Goal: Task Accomplishment & Management: Manage account settings

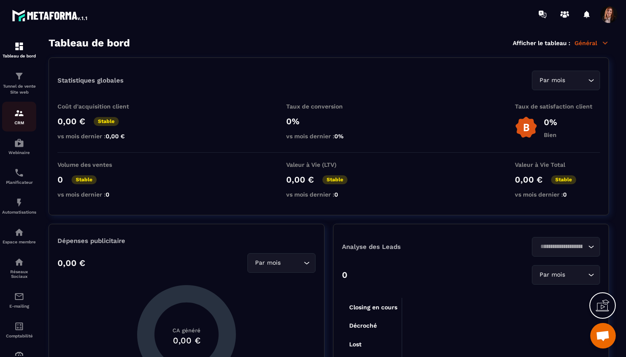
click at [16, 112] on img at bounding box center [19, 113] width 10 height 10
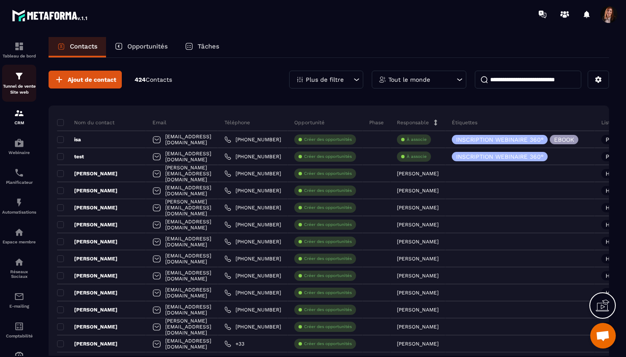
click at [18, 73] on img at bounding box center [19, 76] width 10 height 10
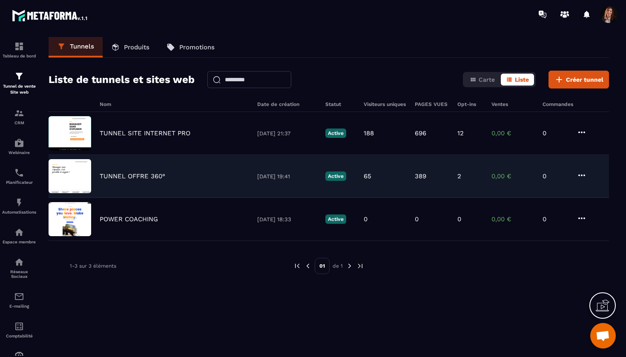
click at [137, 173] on p "TUNNEL OFFRE 360°" at bounding box center [133, 176] width 66 height 8
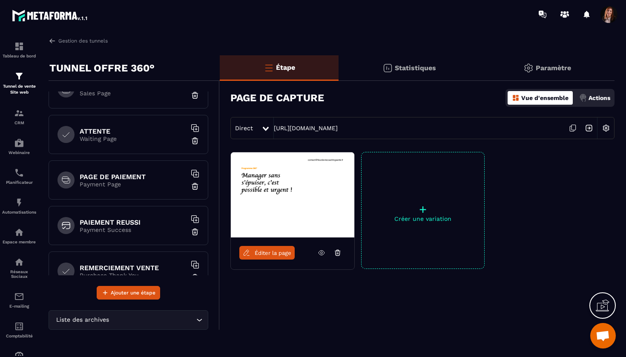
scroll to position [66, 0]
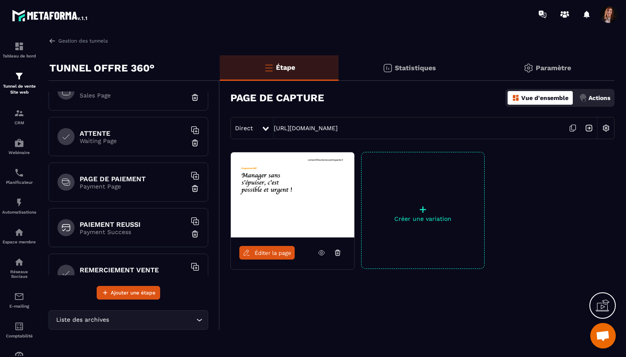
click at [130, 186] on p "Payment Page" at bounding box center [133, 186] width 106 height 7
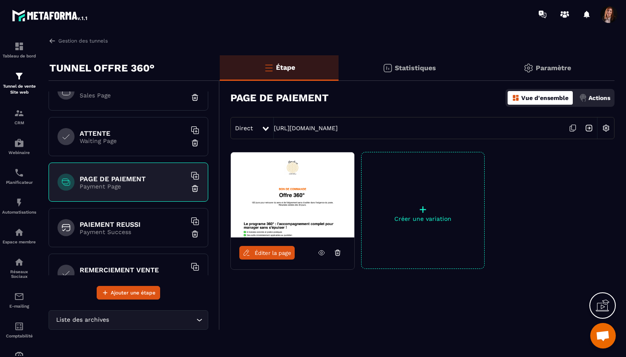
click at [596, 332] on span "Ouvrir le chat" at bounding box center [603, 337] width 14 height 12
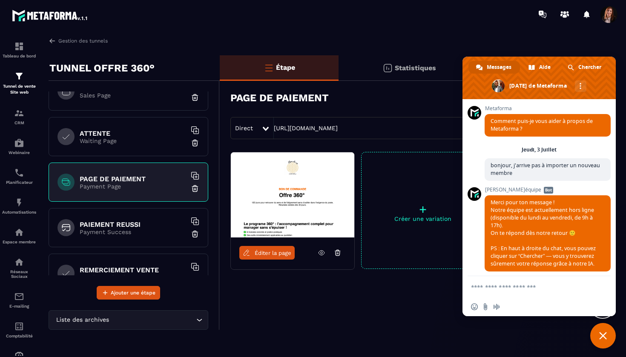
scroll to position [3844, 0]
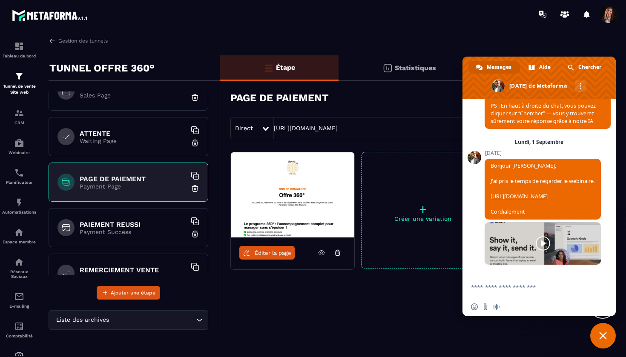
click at [516, 248] on span at bounding box center [542, 243] width 116 height 43
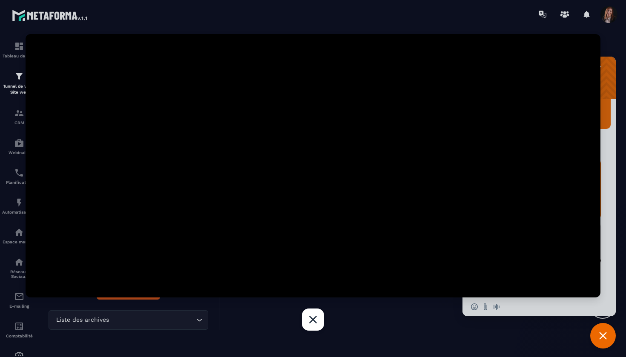
click at [21, 205] on div at bounding box center [313, 178] width 626 height 357
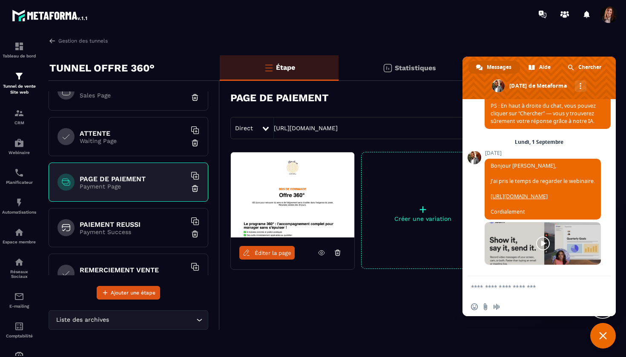
click at [596, 330] on span "Fermer le chat" at bounding box center [603, 336] width 26 height 26
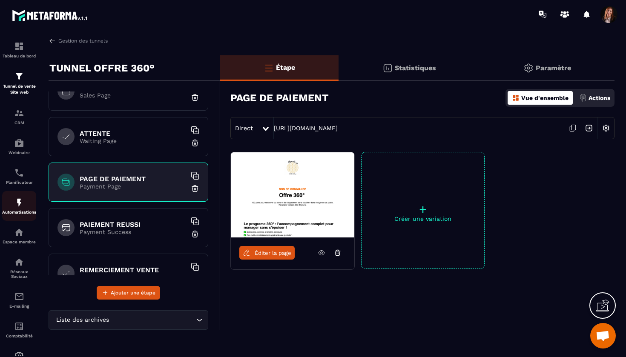
click at [21, 205] on img at bounding box center [19, 203] width 10 height 10
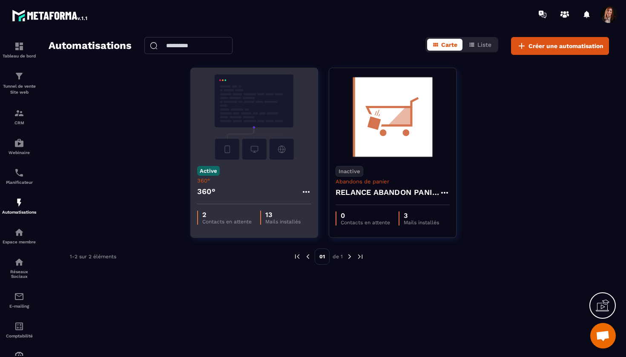
click at [250, 101] on img at bounding box center [254, 117] width 114 height 85
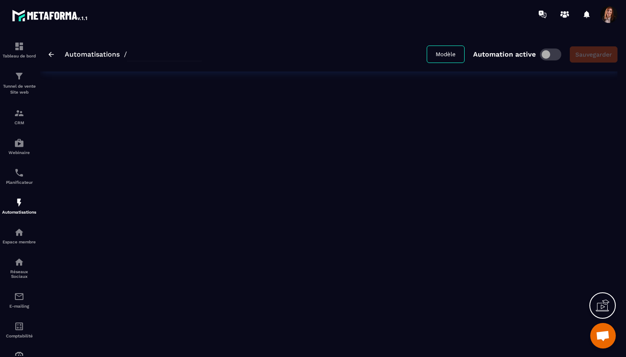
type input "****"
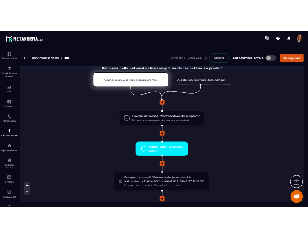
scroll to position [26, 0]
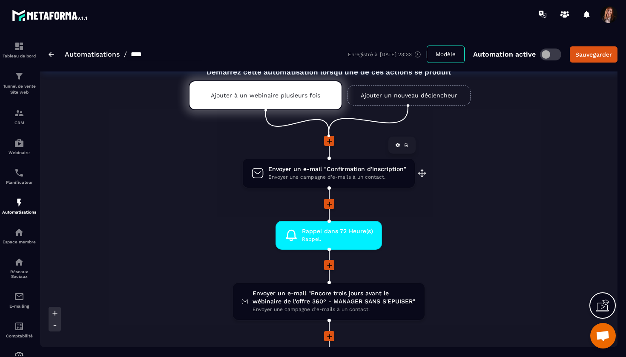
click at [306, 170] on span "Envoyer un e-mail "Confirmation d'inscription"" at bounding box center [337, 169] width 138 height 8
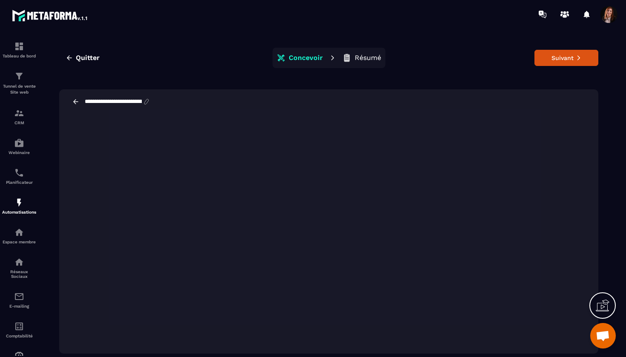
click at [75, 99] on icon at bounding box center [76, 102] width 8 height 8
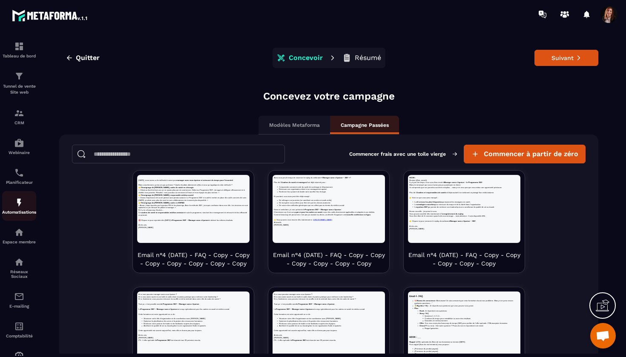
click at [17, 205] on img at bounding box center [19, 203] width 10 height 10
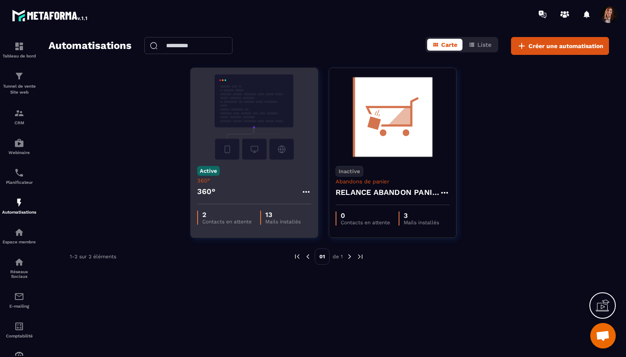
click at [272, 117] on img at bounding box center [254, 117] width 114 height 85
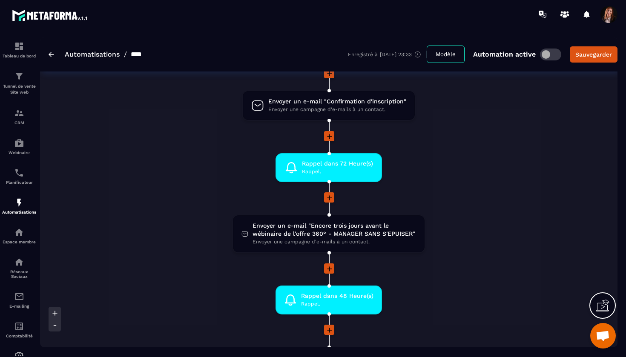
scroll to position [95, 0]
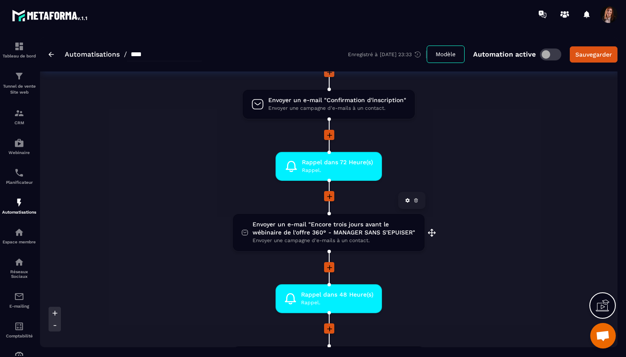
click at [303, 231] on span "Envoyer un e-mail "Encore trois jours avant le wébinaire de l'offre 360° - MANA…" at bounding box center [333, 229] width 163 height 16
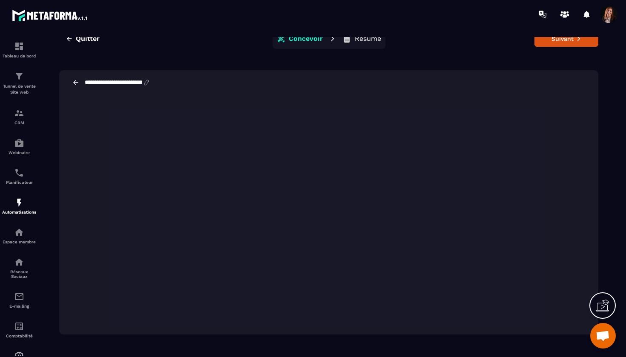
click at [285, 50] on div "**********" at bounding box center [329, 181] width 560 height 327
click at [22, 201] on img at bounding box center [19, 203] width 10 height 10
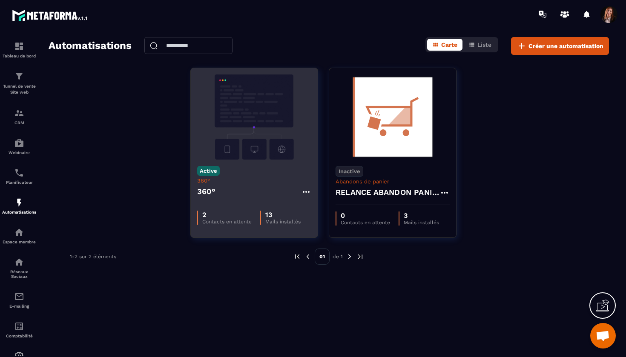
click at [257, 109] on img at bounding box center [254, 117] width 114 height 85
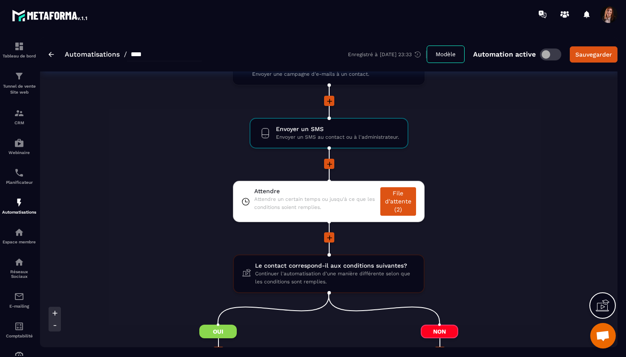
scroll to position [807, 0]
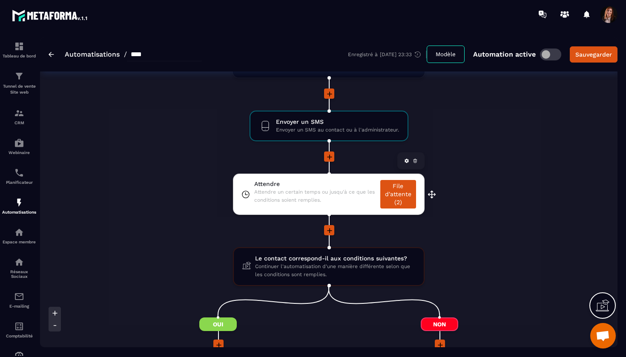
click at [396, 194] on link "File d'attente (2)" at bounding box center [398, 194] width 36 height 29
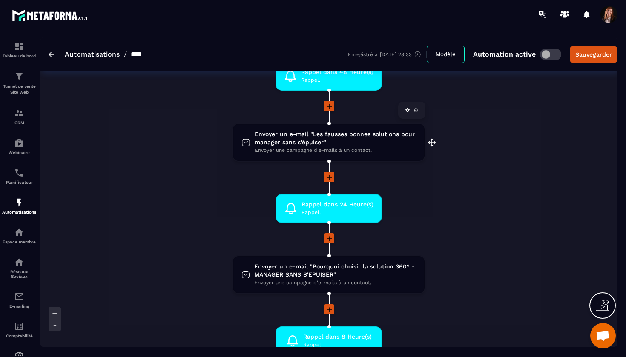
scroll to position [323, 0]
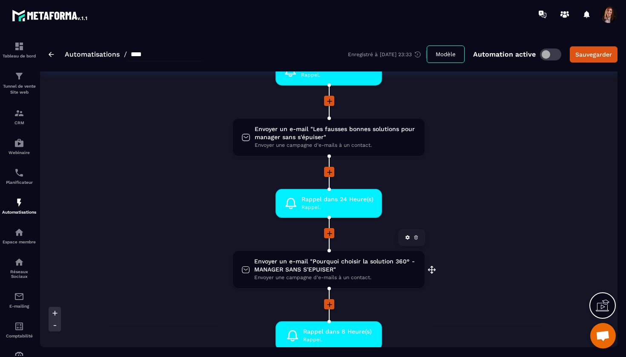
click at [299, 267] on span "Envoyer un e-mail "Pourquoi choisir la solution 360° - MANAGER SANS S'EPUISER"" at bounding box center [335, 266] width 162 height 16
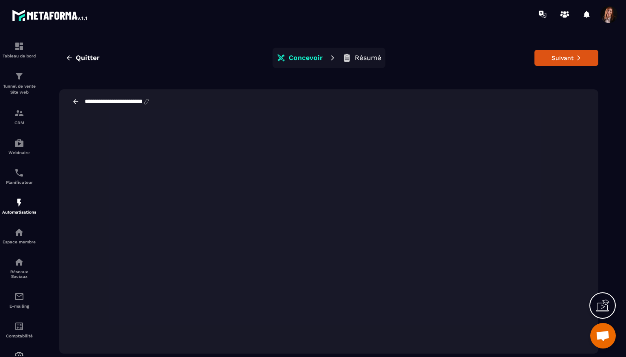
click at [74, 102] on icon at bounding box center [75, 101] width 5 height 5
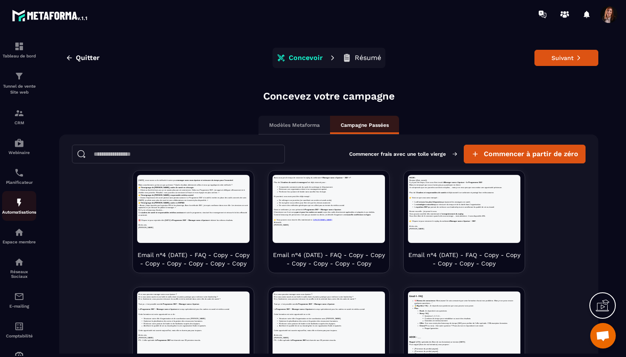
click at [15, 208] on div "Automatisations" at bounding box center [19, 206] width 34 height 17
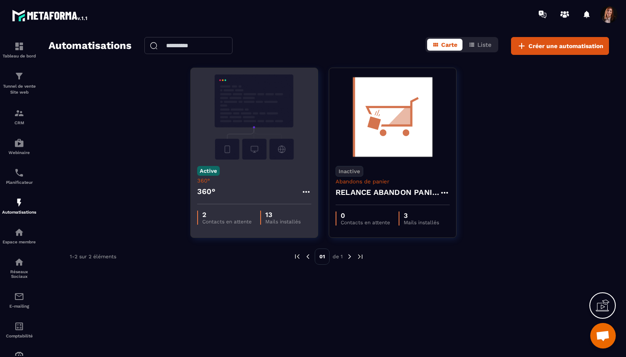
click at [251, 117] on img at bounding box center [254, 117] width 114 height 85
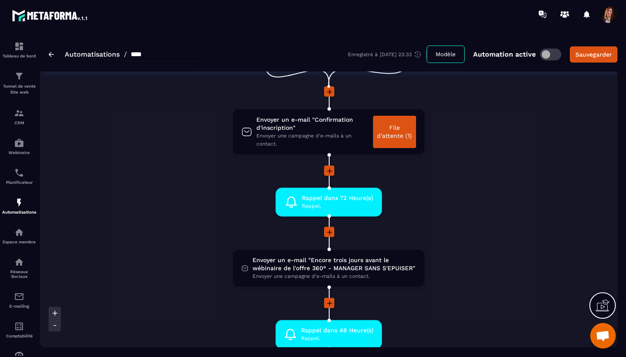
scroll to position [75, 0]
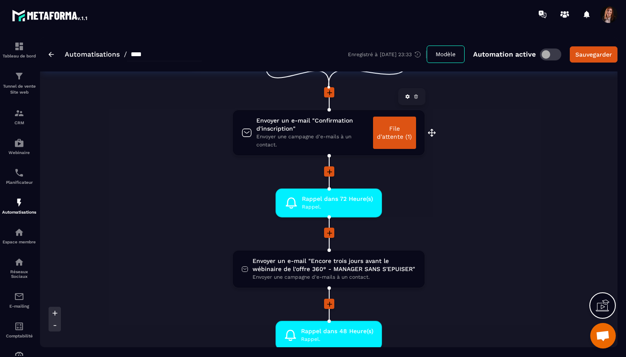
click at [390, 131] on link "File d'attente (1)" at bounding box center [394, 133] width 43 height 32
